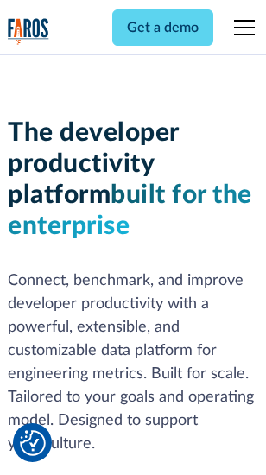
scroll to position [260, 0]
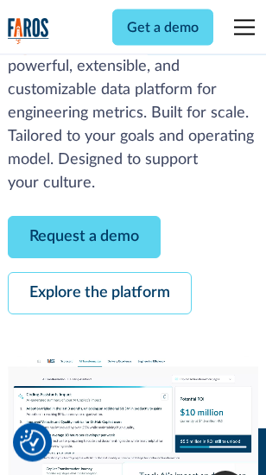
click at [85, 239] on link "Request a demo" at bounding box center [84, 238] width 153 height 42
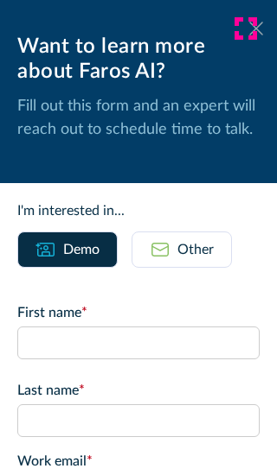
click at [249, 29] on icon at bounding box center [256, 28] width 14 height 13
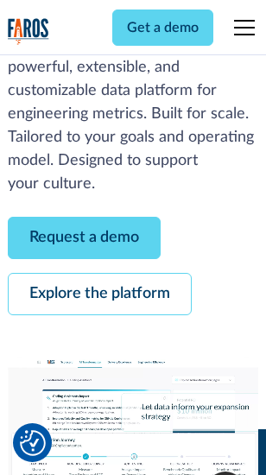
scroll to position [316, 0]
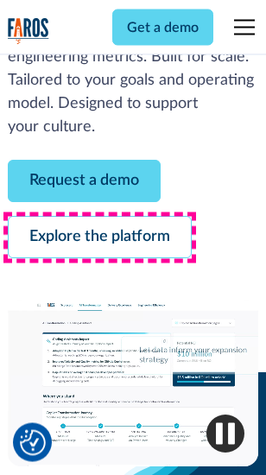
click at [99, 239] on link "Explore the platform" at bounding box center [100, 238] width 184 height 42
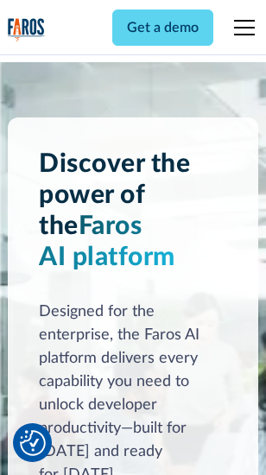
scroll to position [13174, 0]
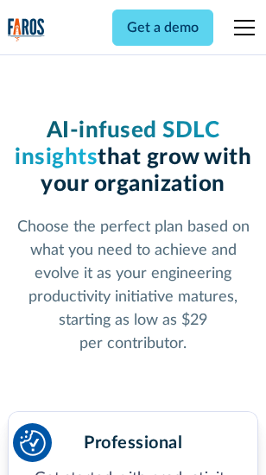
scroll to position [2747, 0]
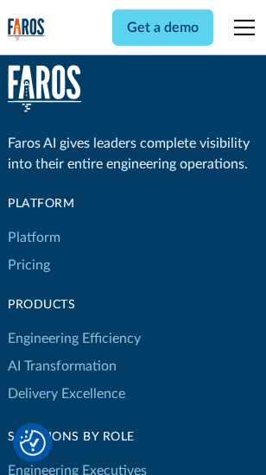
click at [34, 238] on link "Platform" at bounding box center [34, 238] width 53 height 28
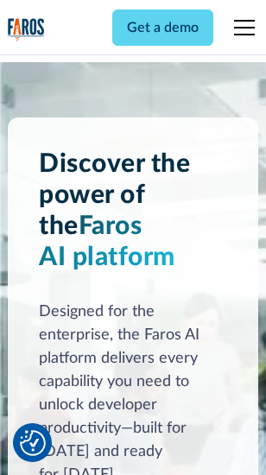
scroll to position [13729, 0]
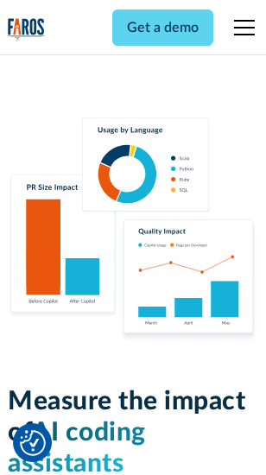
scroll to position [10819, 0]
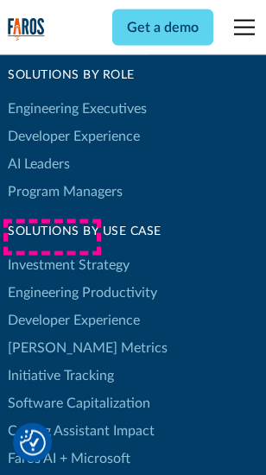
click at [52, 335] on link "[PERSON_NAME] Metrics" at bounding box center [88, 349] width 160 height 28
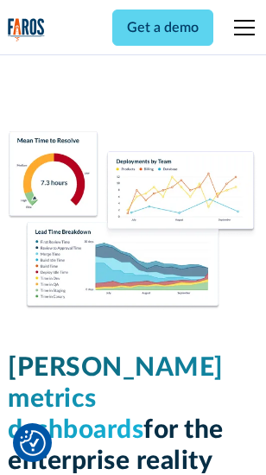
scroll to position [7660, 0]
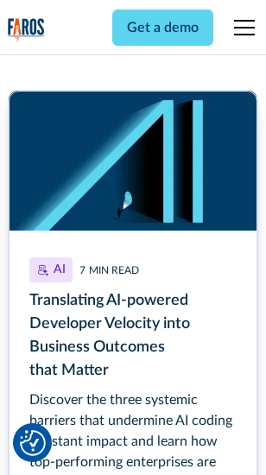
scroll to position [7832, 0]
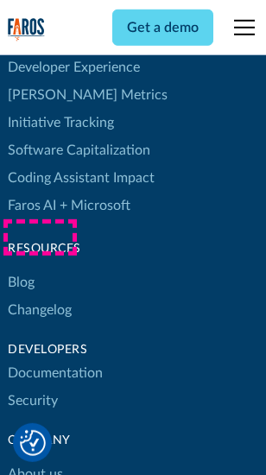
click at [40, 296] on link "Changelog" at bounding box center [40, 310] width 64 height 28
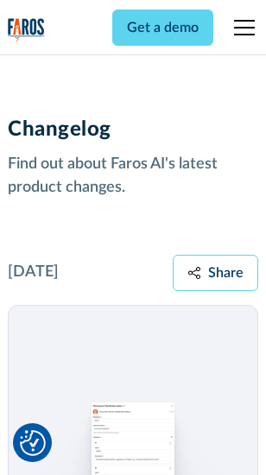
scroll to position [21203, 0]
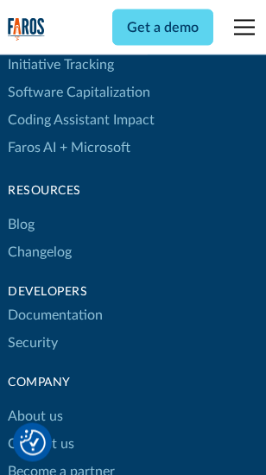
click at [35, 404] on link "About us" at bounding box center [35, 418] width 55 height 28
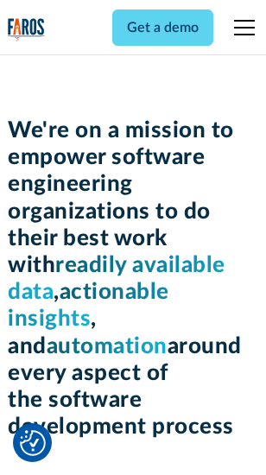
scroll to position [5985, 0]
